Goal: Find specific page/section: Find specific page/section

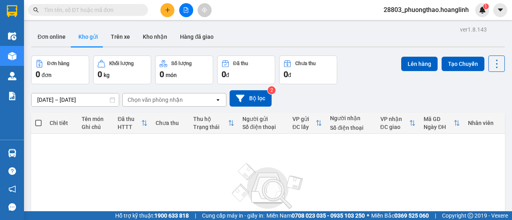
click at [124, 10] on input "text" at bounding box center [91, 10] width 94 height 9
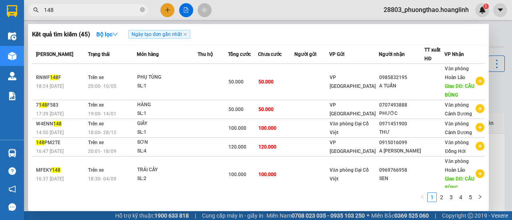
type input "148"
click at [42, 9] on span "148" at bounding box center [88, 10] width 120 height 12
click at [44, 7] on span "148" at bounding box center [88, 10] width 120 height 12
click at [142, 10] on icon "close-circle" at bounding box center [142, 9] width 5 height 5
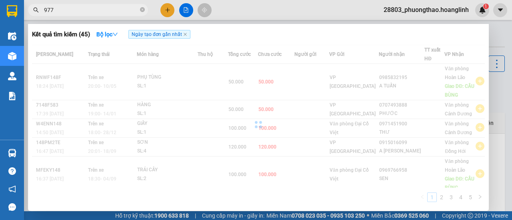
type input "9773"
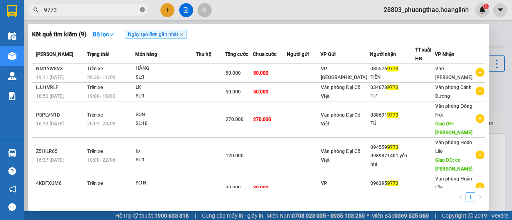
click at [142, 8] on icon "close-circle" at bounding box center [142, 9] width 5 height 5
